Goal: Task Accomplishment & Management: Manage account settings

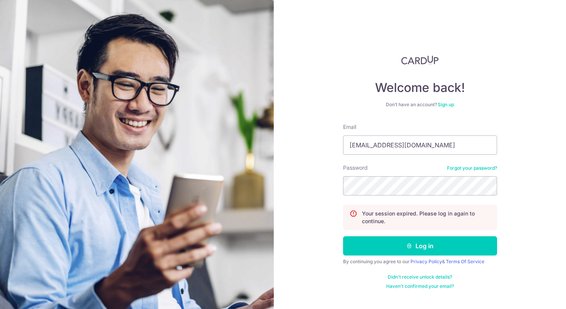
click at [343, 236] on button "Log in" at bounding box center [420, 245] width 154 height 19
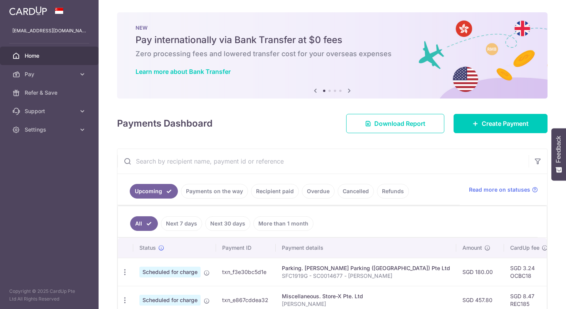
click at [205, 188] on link "Payments on the way" at bounding box center [214, 191] width 67 height 15
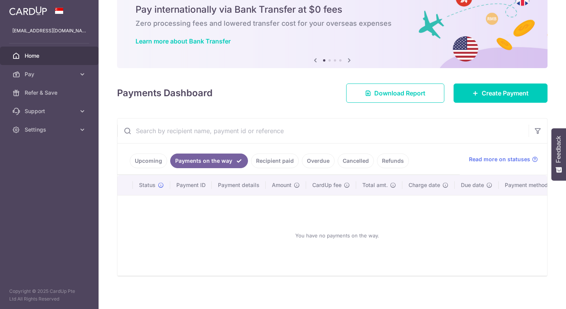
scroll to position [34, 0]
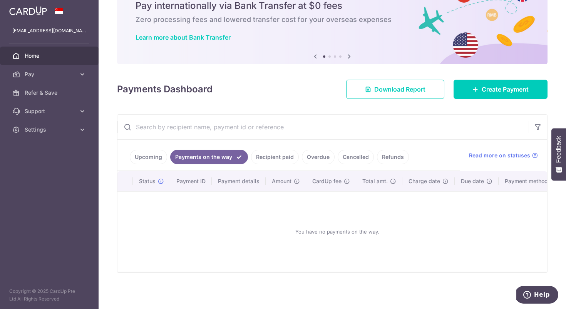
click at [269, 153] on link "Recipient paid" at bounding box center [275, 157] width 48 height 15
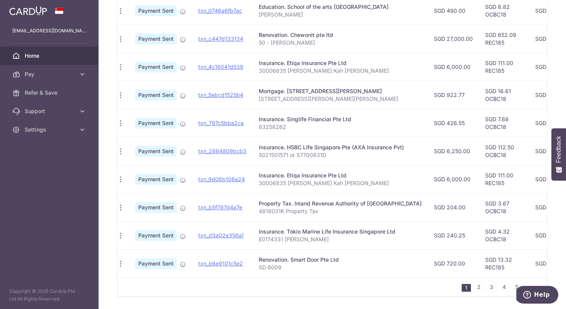
scroll to position [253, 0]
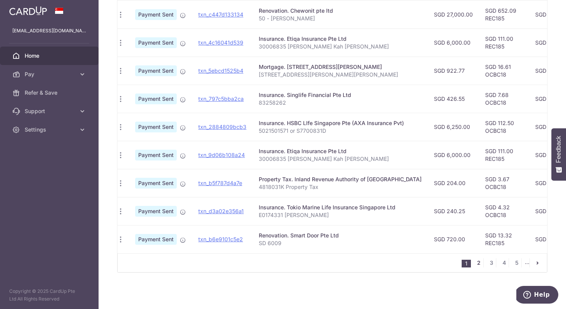
click at [478, 261] on link "2" at bounding box center [478, 262] width 9 height 9
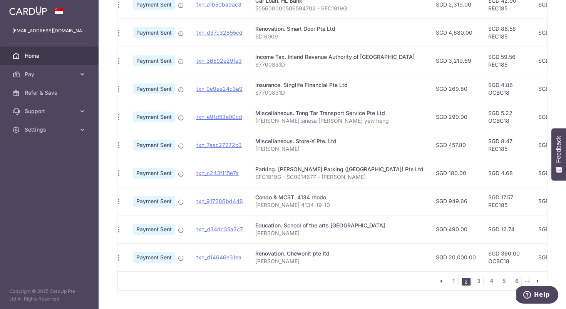
scroll to position [238, 0]
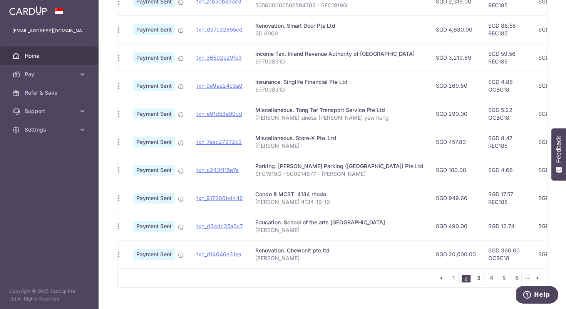
click at [476, 276] on link "3" at bounding box center [478, 277] width 9 height 9
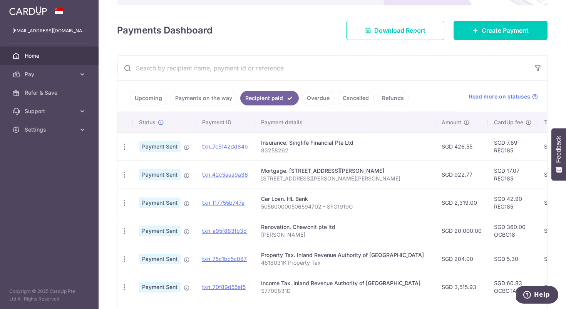
scroll to position [94, 0]
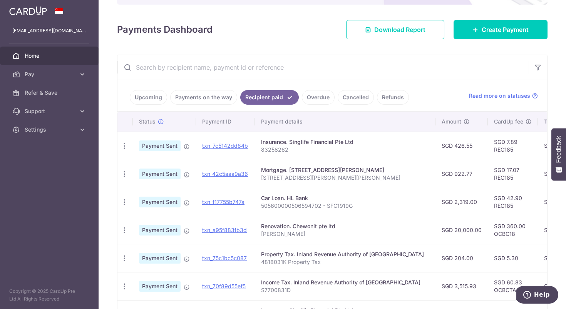
click at [314, 101] on link "Overdue" at bounding box center [318, 97] width 33 height 15
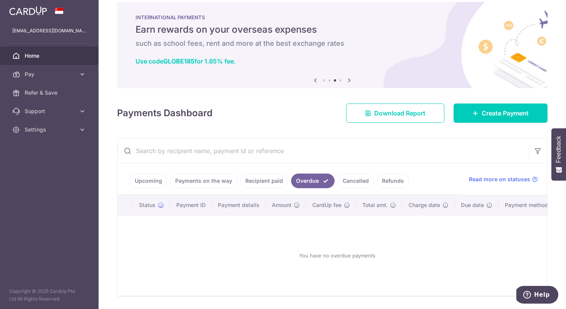
scroll to position [34, 0]
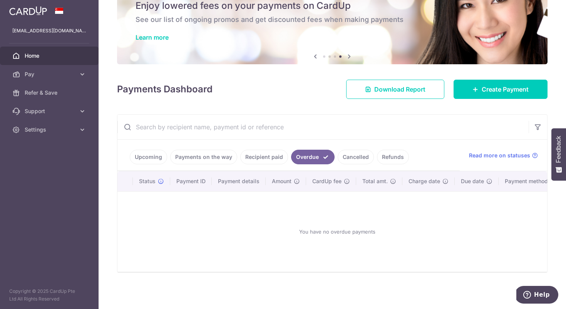
click at [248, 162] on link "Recipient paid" at bounding box center [264, 157] width 48 height 15
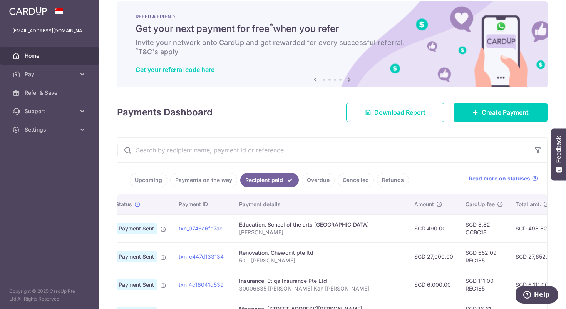
scroll to position [0, 0]
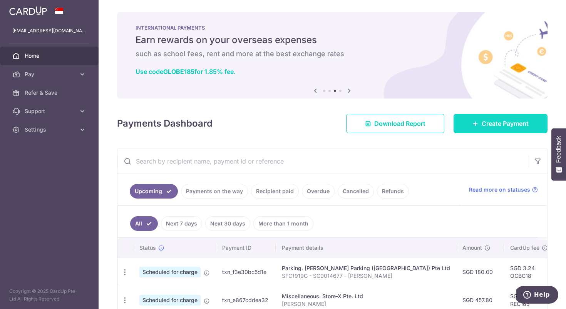
click at [504, 129] on link "Create Payment" at bounding box center [500, 123] width 94 height 19
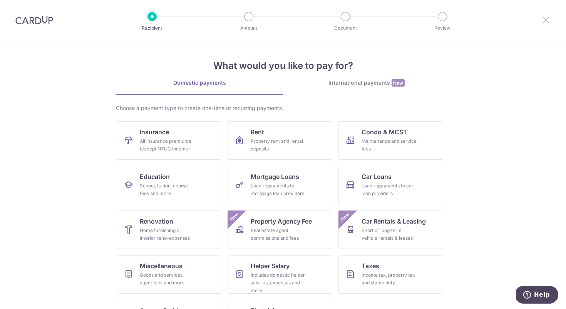
click at [546, 19] on icon at bounding box center [545, 20] width 9 height 10
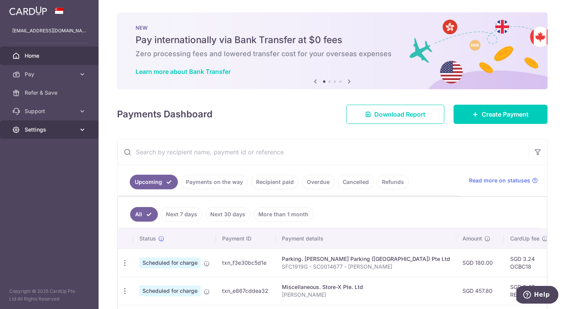
click at [43, 134] on link "Settings" at bounding box center [49, 129] width 98 height 18
click at [369, 153] on input "text" at bounding box center [322, 152] width 411 height 25
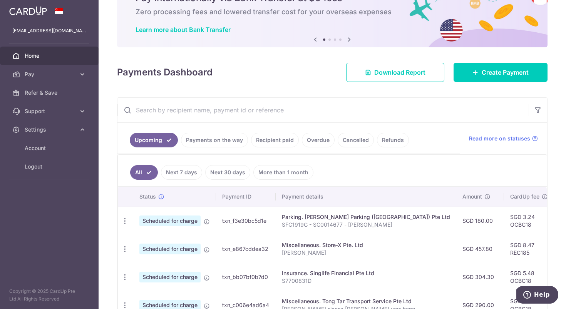
scroll to position [42, 0]
click at [310, 97] on div "Upcoming Payments on the way Recipient paid Overdue Cancelled Refunds Read more…" at bounding box center [332, 302] width 430 height 410
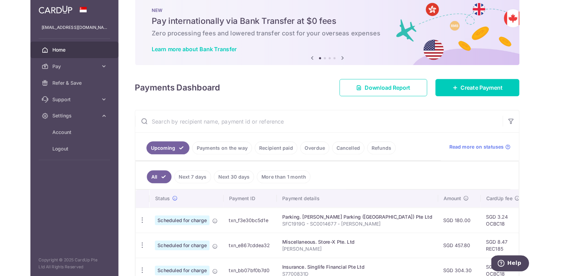
scroll to position [0, 0]
